Goal: Entertainment & Leisure: Browse casually

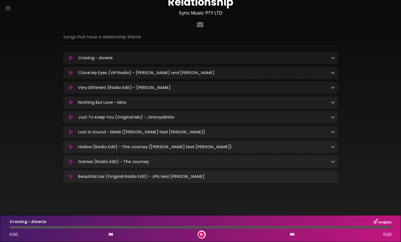
scroll to position [39, 0]
click at [333, 56] on icon at bounding box center [333, 58] width 4 height 4
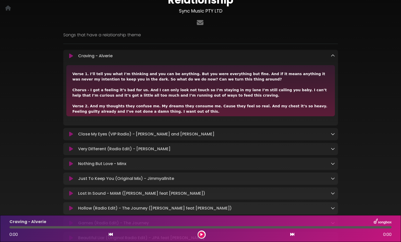
click at [333, 56] on icon at bounding box center [333, 56] width 4 height 4
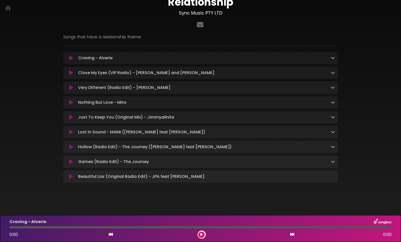
click at [332, 70] on icon at bounding box center [333, 72] width 4 height 4
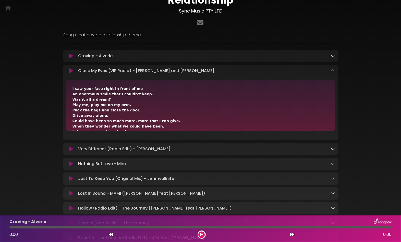
click at [332, 70] on icon at bounding box center [333, 70] width 4 height 4
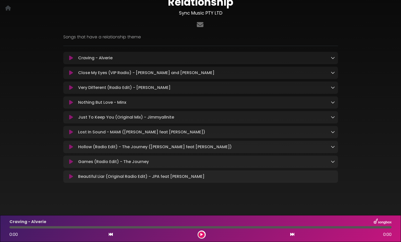
click at [332, 85] on icon at bounding box center [333, 87] width 4 height 4
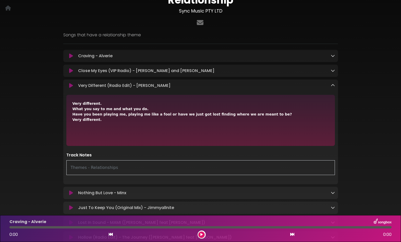
click at [332, 85] on icon at bounding box center [333, 85] width 4 height 4
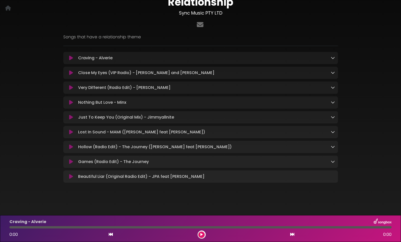
click at [332, 100] on icon at bounding box center [333, 102] width 4 height 4
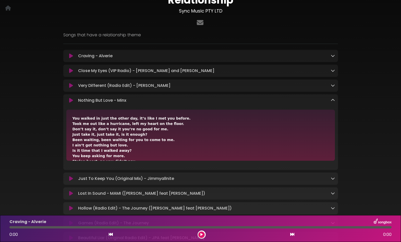
click at [332, 100] on icon at bounding box center [333, 100] width 4 height 4
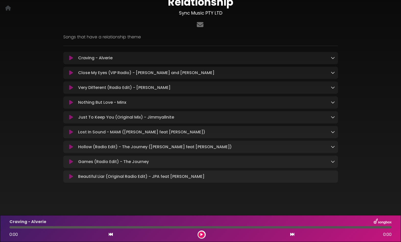
click at [333, 115] on icon at bounding box center [333, 117] width 4 height 4
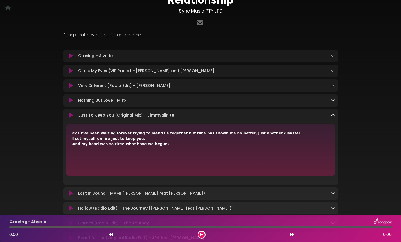
click at [333, 115] on icon at bounding box center [333, 115] width 4 height 4
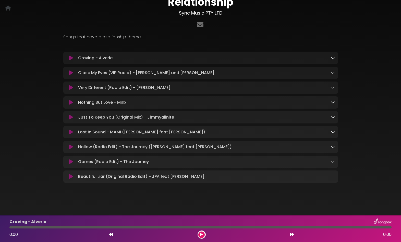
click at [331, 131] on icon at bounding box center [333, 132] width 4 height 4
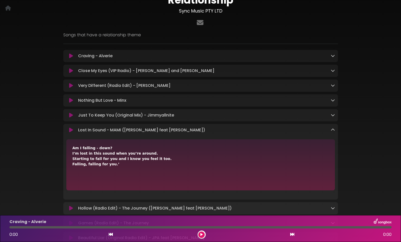
click at [331, 131] on icon at bounding box center [333, 130] width 4 height 4
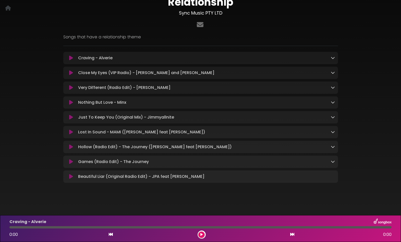
click at [331, 145] on icon at bounding box center [333, 147] width 4 height 4
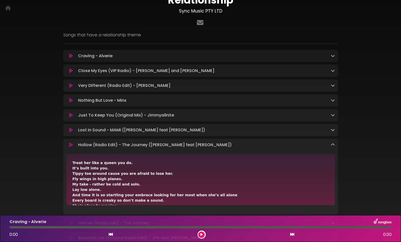
click at [331, 144] on icon at bounding box center [333, 144] width 4 height 4
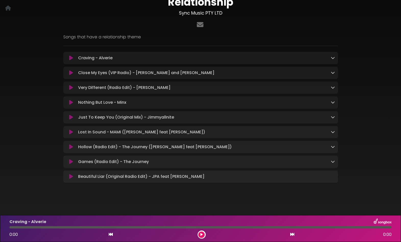
click at [332, 159] on icon at bounding box center [333, 161] width 4 height 4
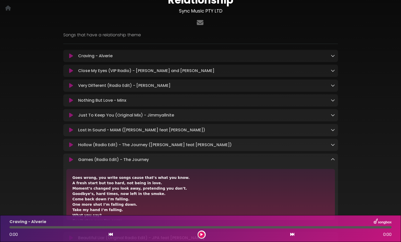
click at [332, 159] on icon at bounding box center [333, 159] width 4 height 4
